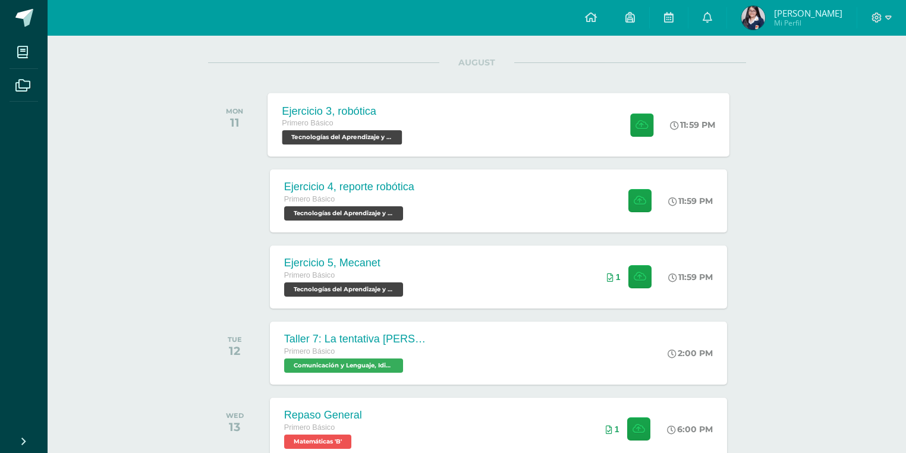
scroll to position [143, 0]
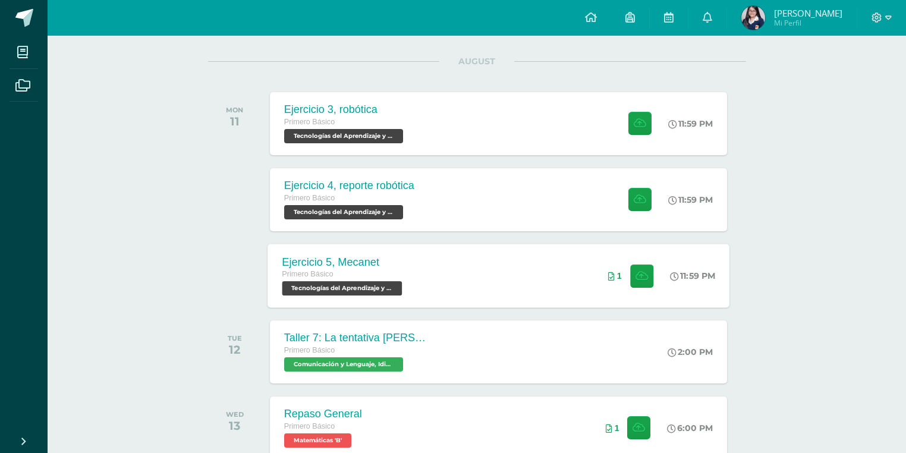
click at [443, 261] on div "Ejercicio 5, Mecanet Primero Básico Tecnologías del Aprendizaje y la Comunicaci…" at bounding box center [499, 276] width 462 height 64
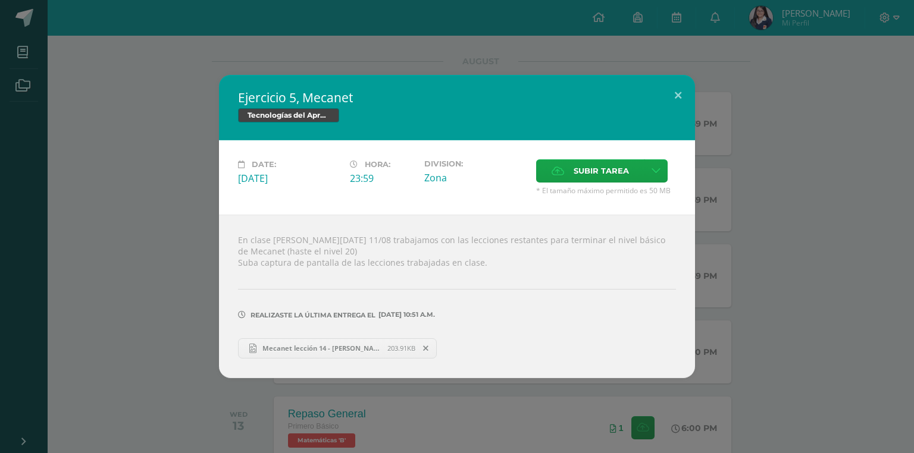
click at [374, 344] on span "Mecanet lección 14 - [PERSON_NAME].png" at bounding box center [321, 348] width 131 height 9
click at [346, 71] on div "Ejercicio 5, Mecanet Tecnologías del Aprendizaje y la Comunicación Date: Monday…" at bounding box center [457, 226] width 914 height 453
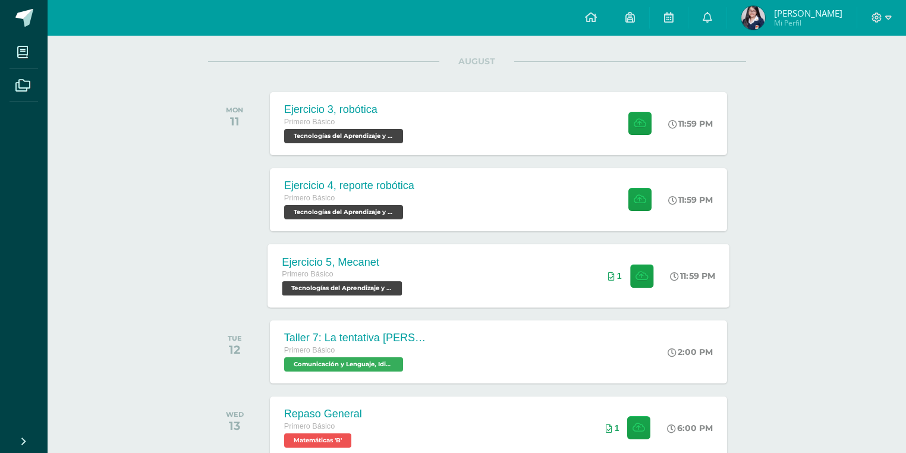
click at [409, 251] on div "Ejercicio 5, Mecanet Primero Básico Tecnologías del Aprendizaje y la Comunicaci…" at bounding box center [344, 276] width 152 height 64
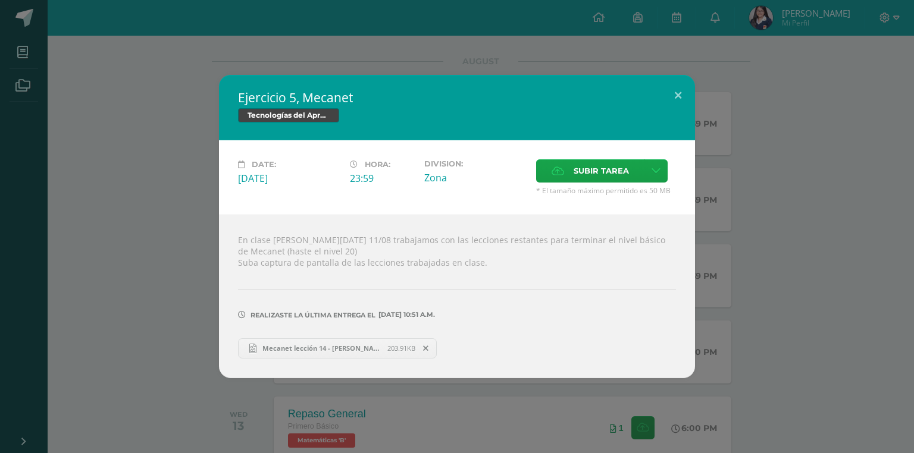
click at [162, 270] on div "Ejercicio 5, Mecanet Tecnologías del Aprendizaje y la Comunicación Date: Monday…" at bounding box center [457, 226] width 904 height 303
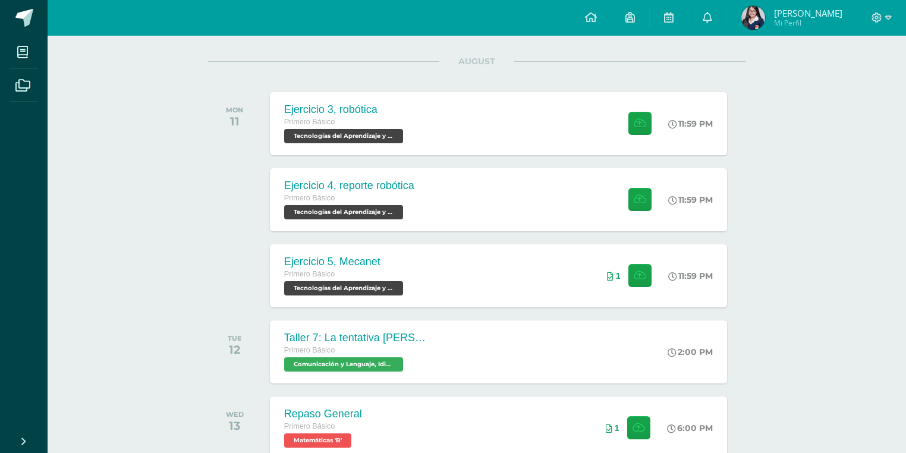
click at [387, 183] on div "Ejercicio 4, reporte robótica" at bounding box center [349, 186] width 130 height 12
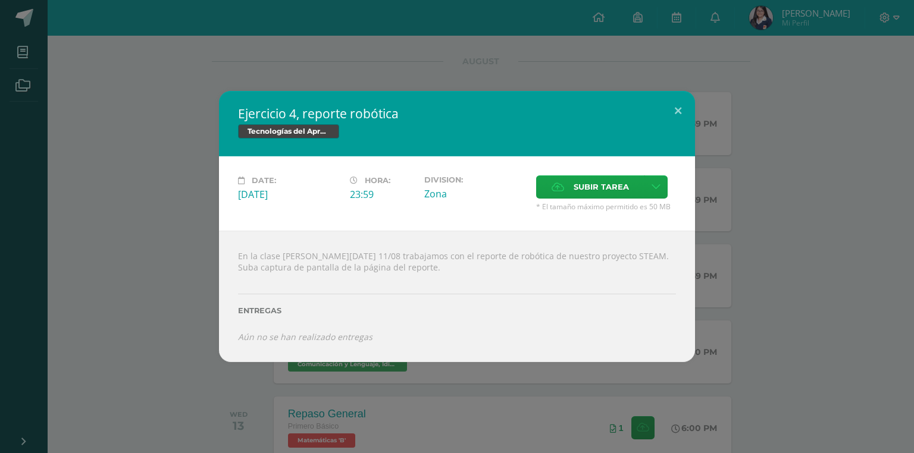
click at [193, 234] on div "Ejercicio 4, reporte robótica Tecnologías del Aprendizaje y la Comunicación Dat…" at bounding box center [457, 226] width 904 height 271
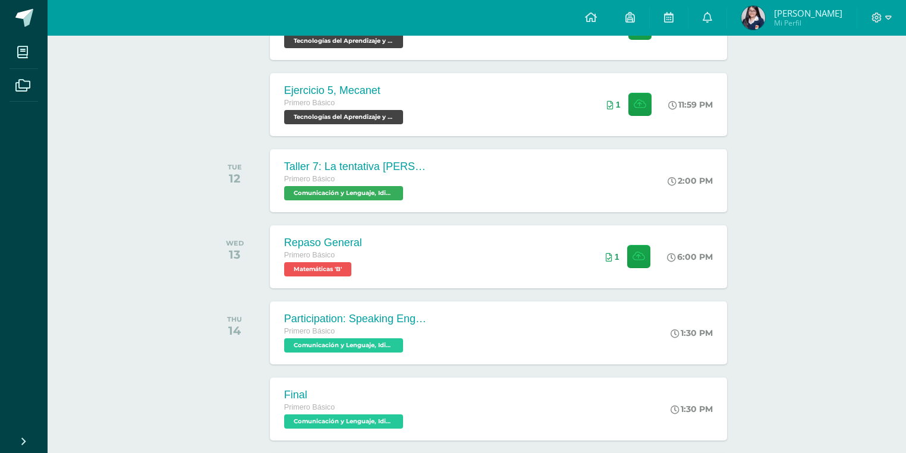
scroll to position [238, 0]
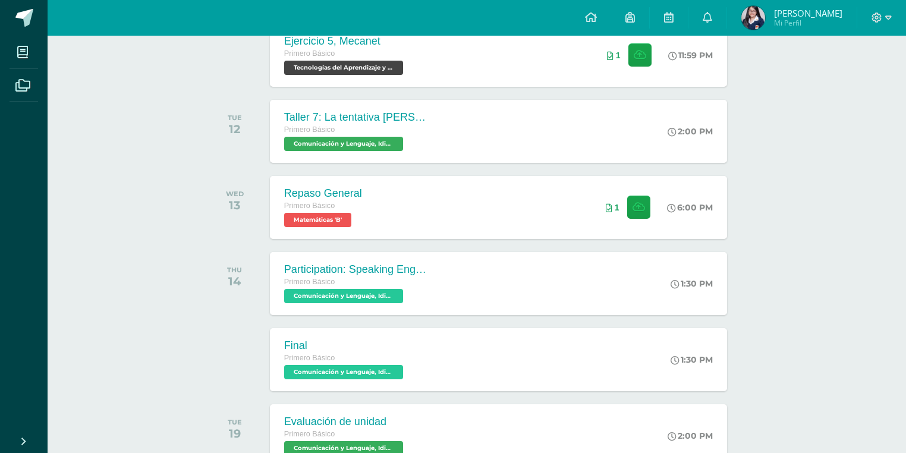
scroll to position [443, 0]
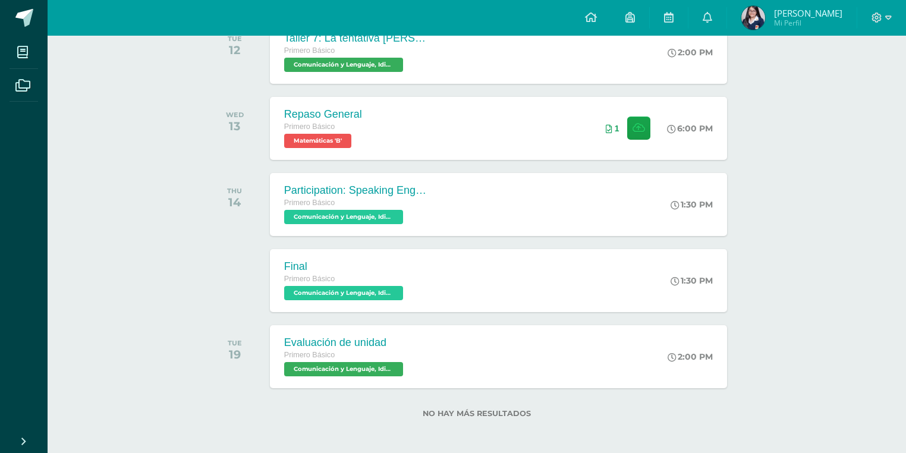
click at [512, 335] on div "Evaluación de unidad Primero Básico Comunicación y Lenguaje, Idioma Español 'B'…" at bounding box center [498, 356] width 457 height 63
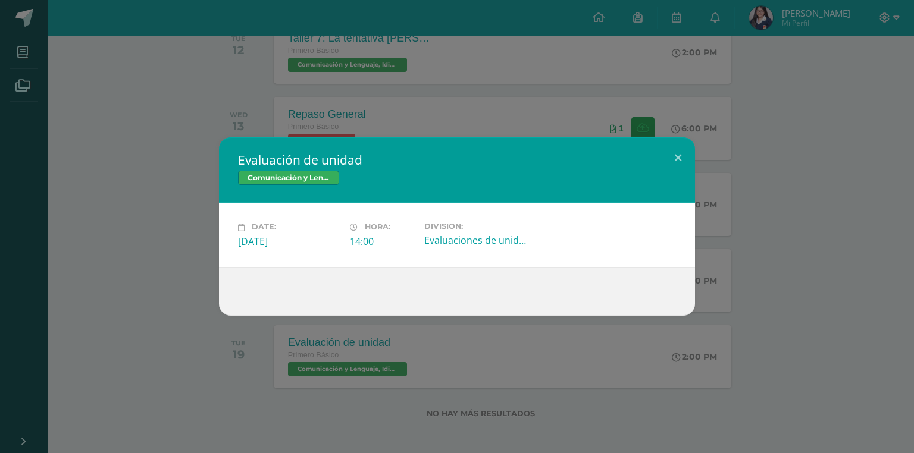
click at [146, 301] on div "Evaluación de unidad Comunicación y Lenguaje, Idioma Español Date: [DATE] Hora:…" at bounding box center [457, 226] width 904 height 178
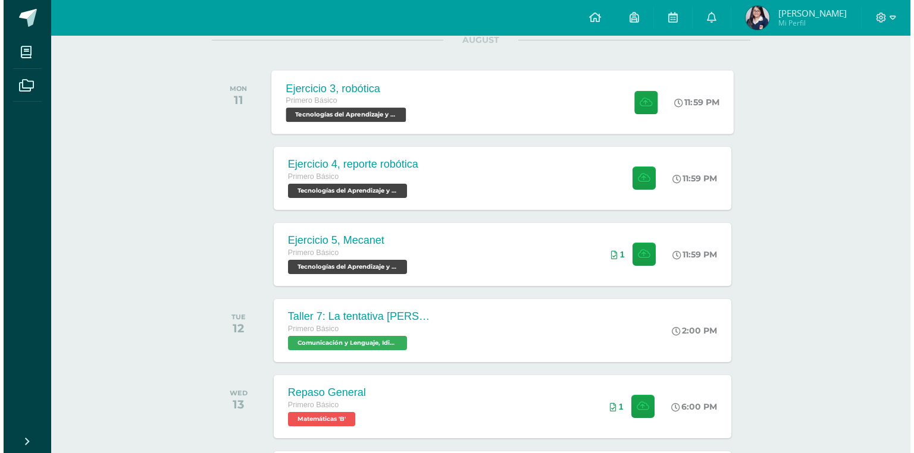
scroll to position [14, 0]
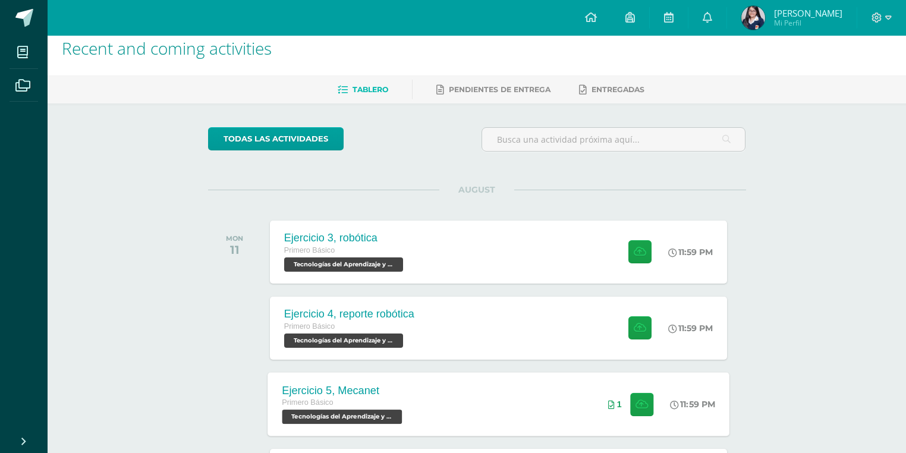
click at [439, 411] on div "Ejercicio 5, Mecanet Primero Básico Tecnologías del Aprendizaje y la Comunicaci…" at bounding box center [499, 404] width 462 height 64
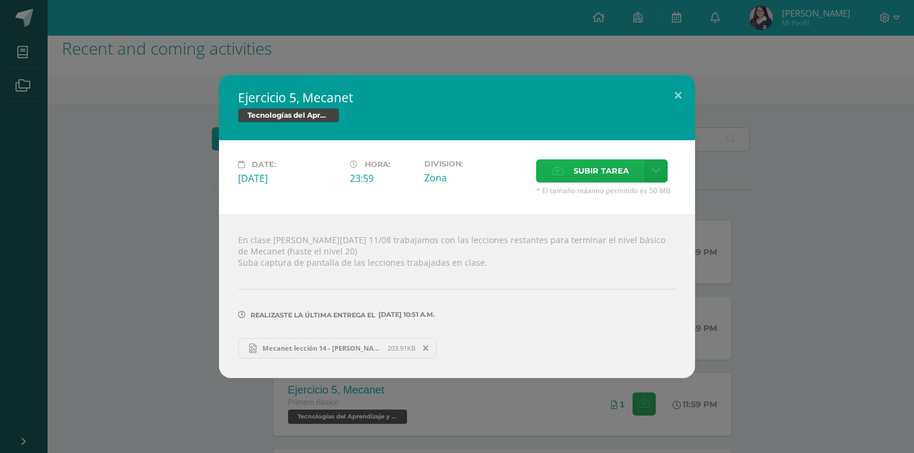
click at [611, 169] on span "Subir tarea" at bounding box center [600, 171] width 55 height 22
click at [0, 0] on input "Subir tarea" at bounding box center [0, 0] width 0 height 0
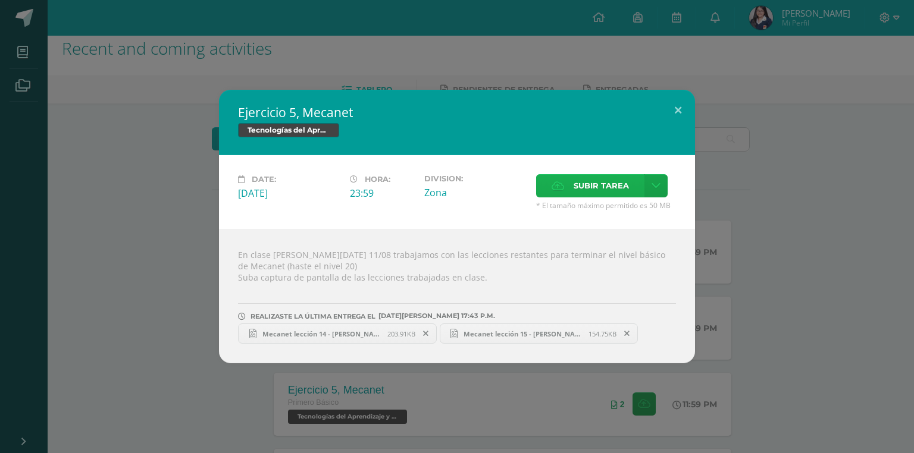
click at [586, 190] on span "Subir tarea" at bounding box center [600, 186] width 55 height 22
click at [0, 0] on input "Subir tarea" at bounding box center [0, 0] width 0 height 0
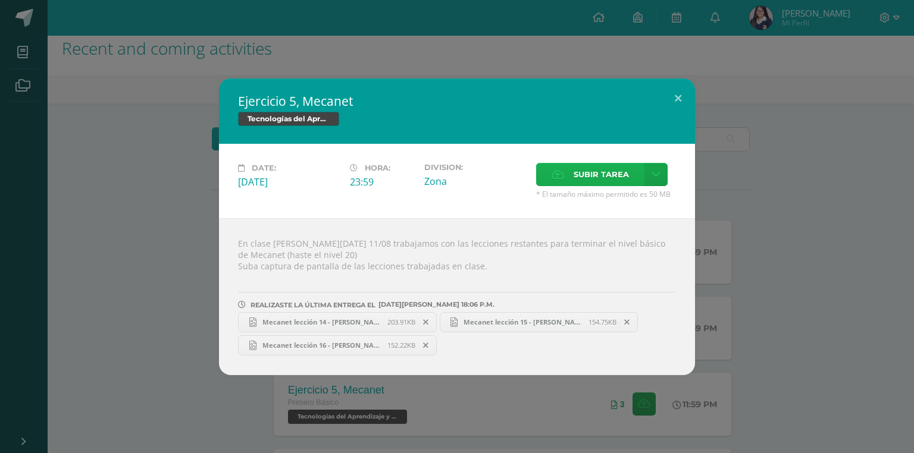
click at [566, 176] on label "Subir tarea" at bounding box center [590, 174] width 108 height 23
click at [0, 0] on input "Subir tarea" at bounding box center [0, 0] width 0 height 0
